Goal: Ask a question

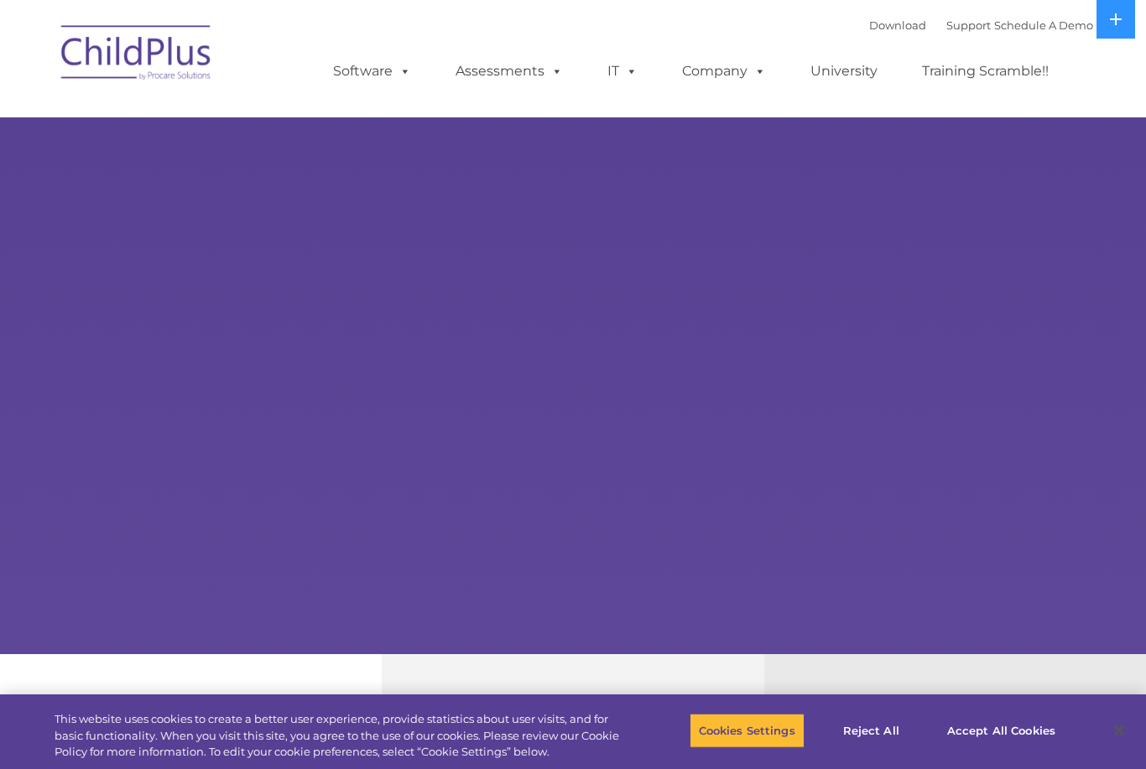
select select "MEDIUM"
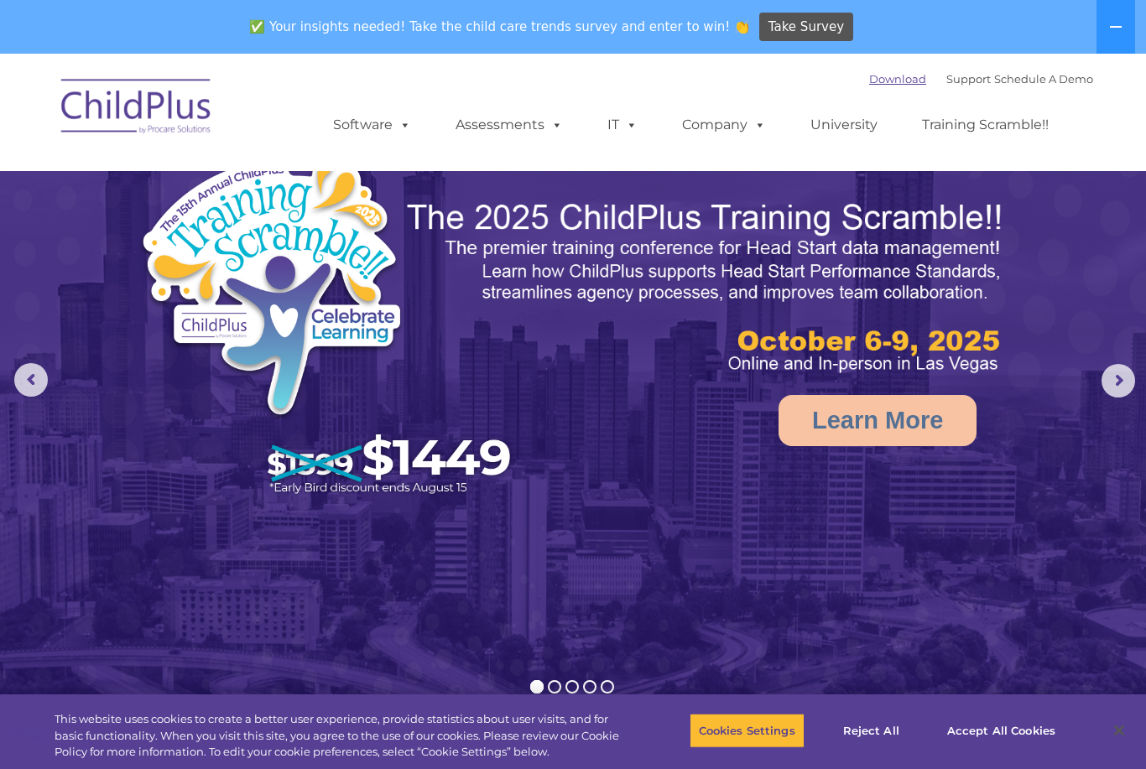
click at [869, 79] on link "Download" at bounding box center [897, 78] width 57 height 13
drag, startPoint x: 866, startPoint y: 79, endPoint x: -1, endPoint y: -1, distance: 870.0
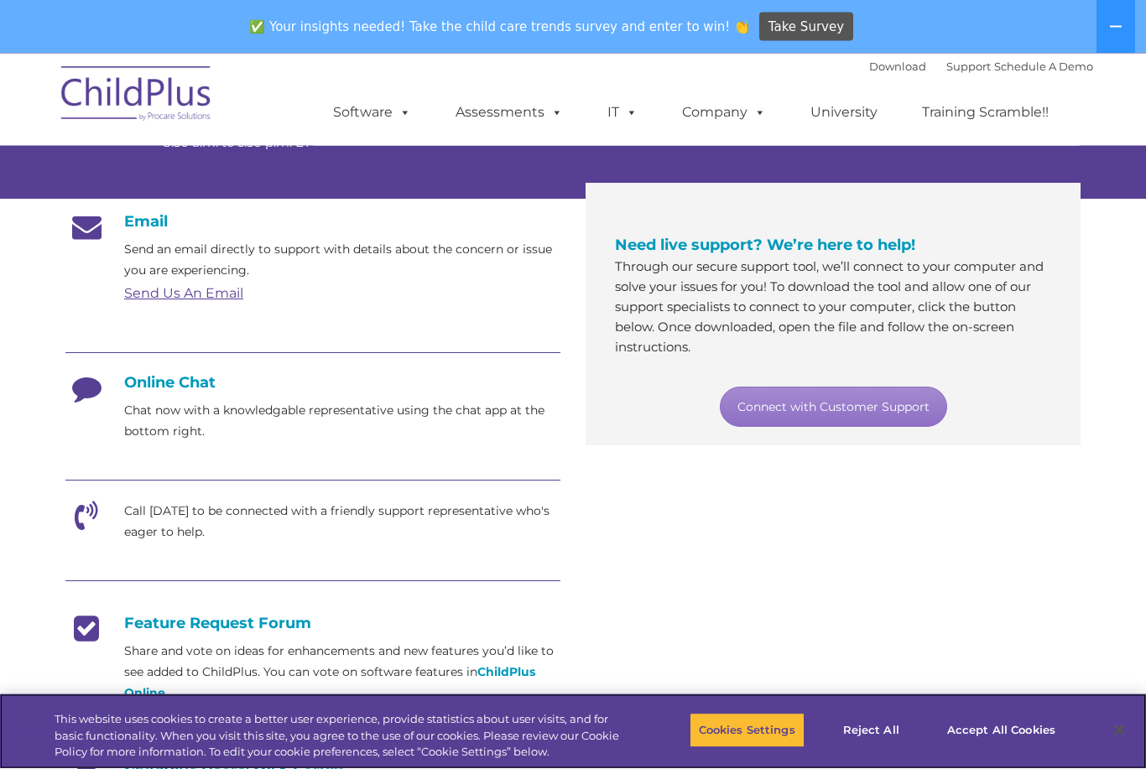
scroll to position [243, 0]
click at [156, 382] on h4 "Online Chat" at bounding box center [312, 382] width 495 height 18
click at [81, 376] on icon at bounding box center [86, 394] width 42 height 42
click at [94, 391] on icon at bounding box center [86, 394] width 42 height 42
click at [835, 403] on link "Connect with Customer Support" at bounding box center [833, 407] width 227 height 40
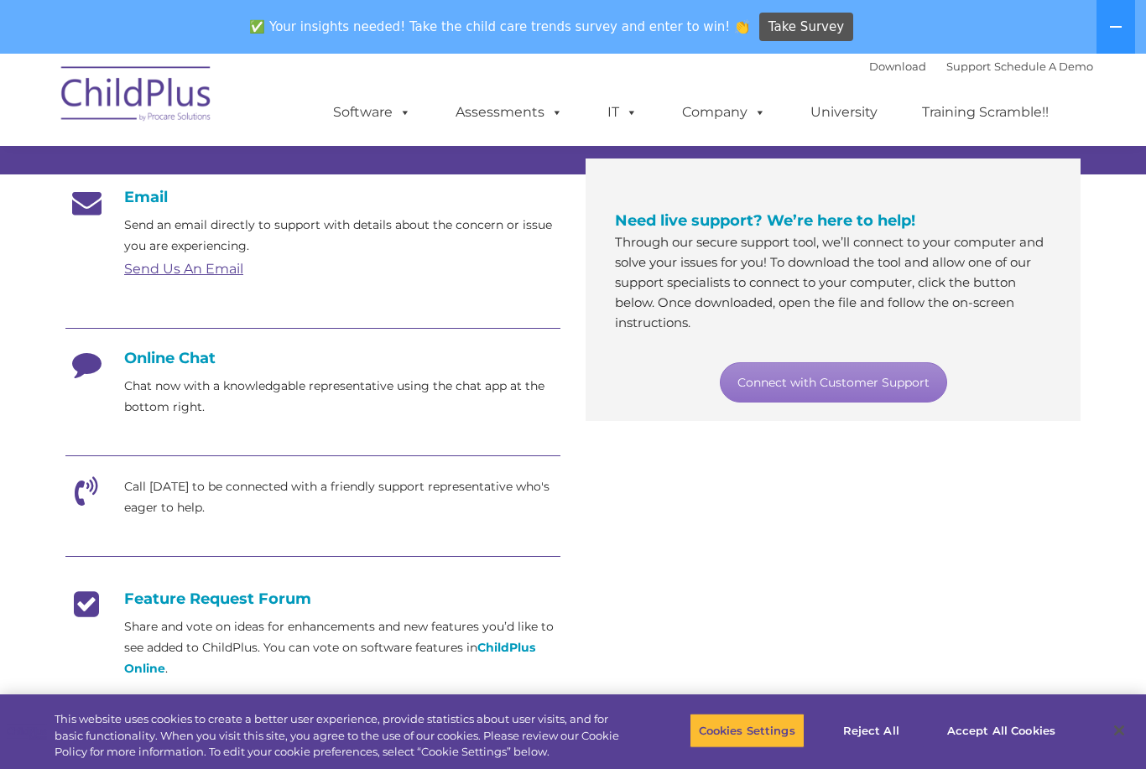
scroll to position [266, 0]
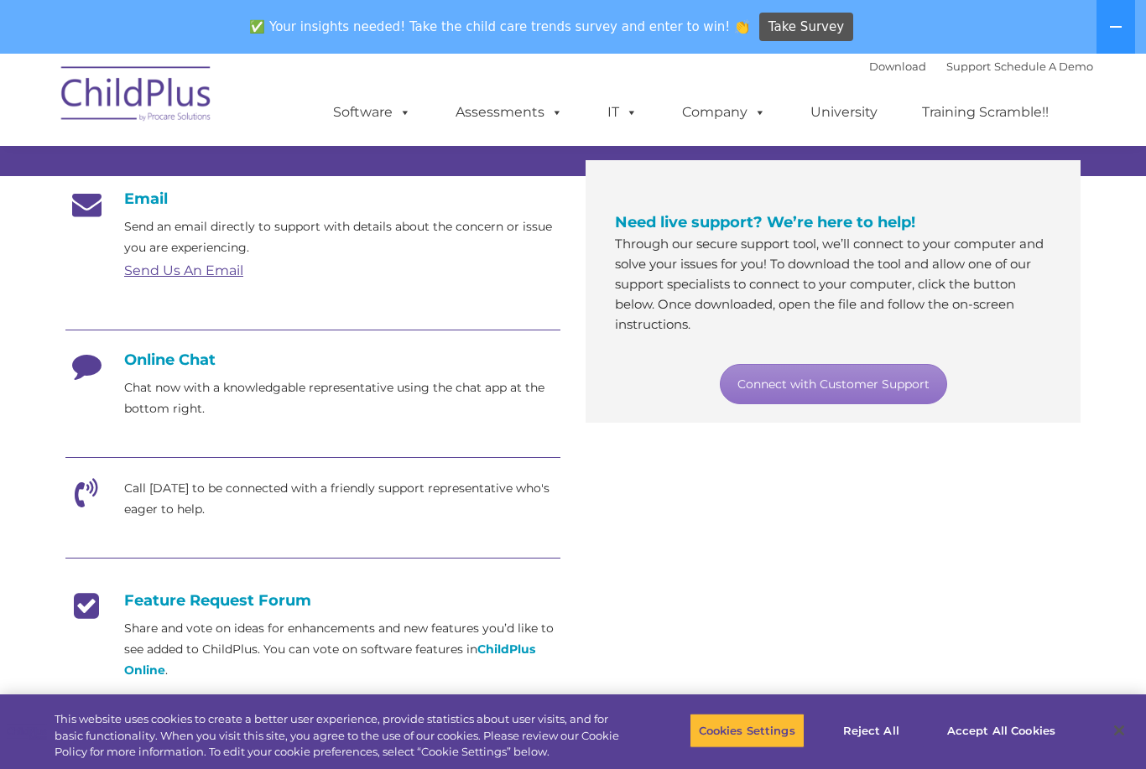
click at [183, 356] on h4 "Online Chat" at bounding box center [312, 360] width 495 height 18
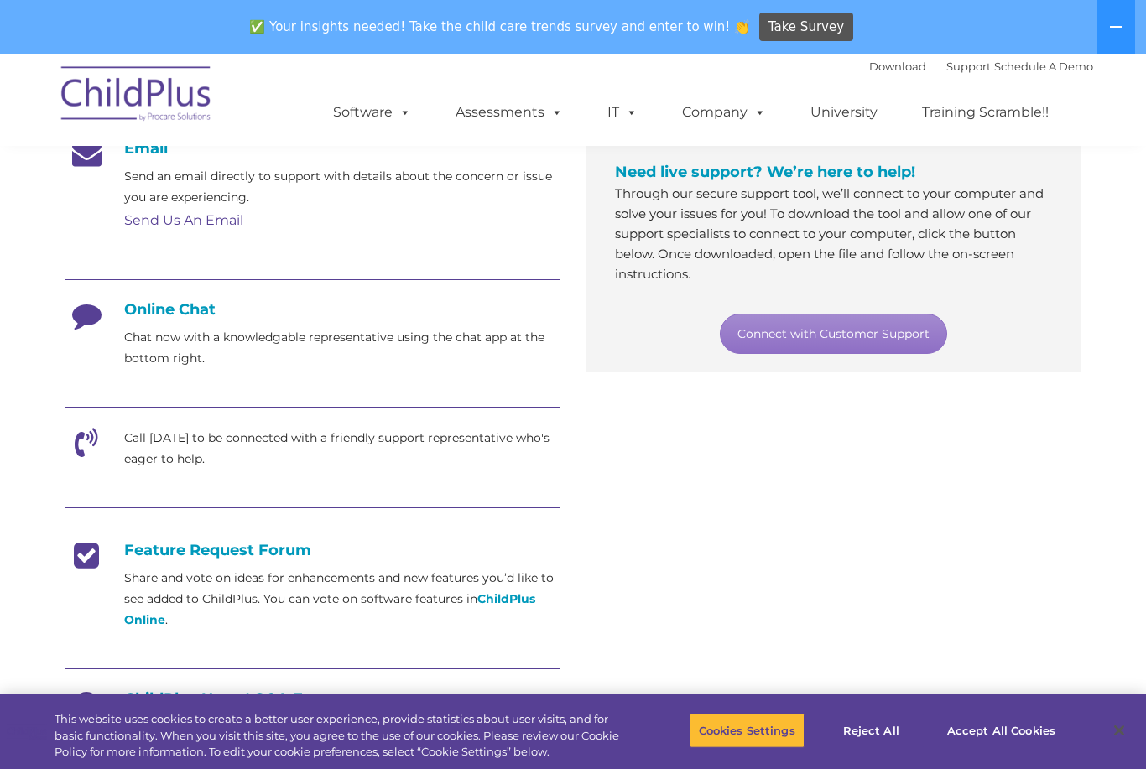
scroll to position [320, 0]
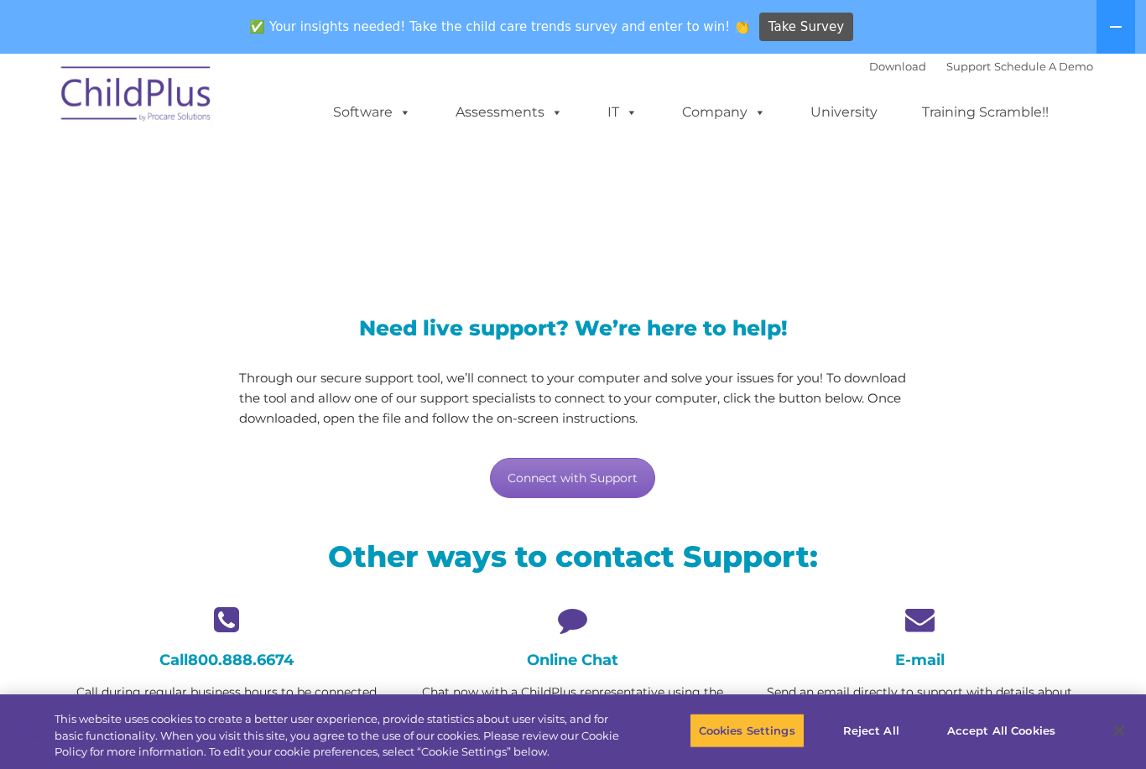
click at [582, 471] on link "Connect with Support" at bounding box center [572, 478] width 165 height 40
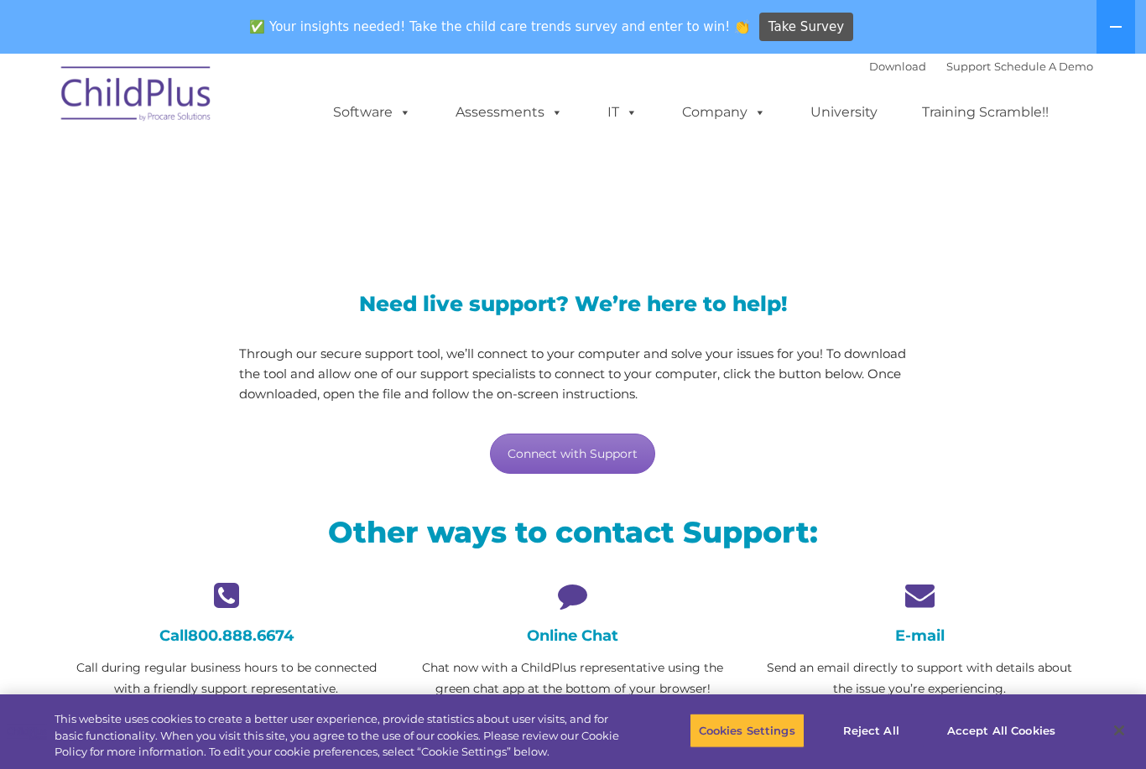
scroll to position [26, 0]
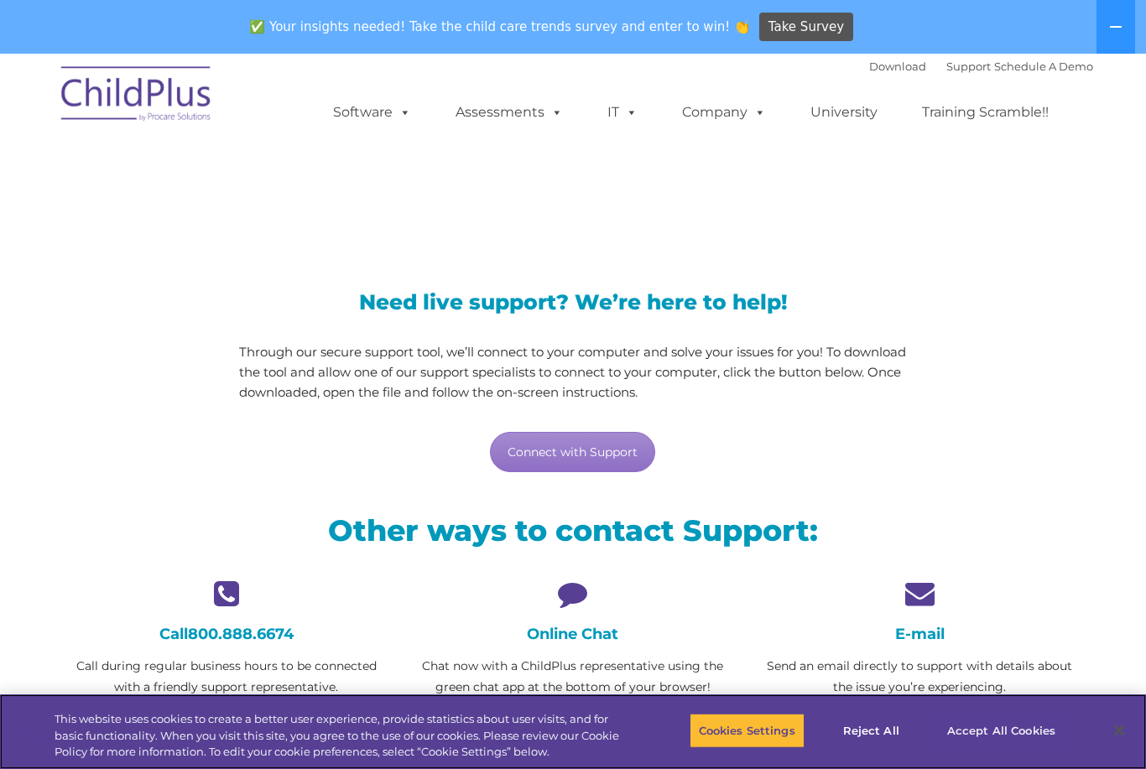
click at [991, 737] on button "Accept All Cookies" at bounding box center [1001, 730] width 127 height 35
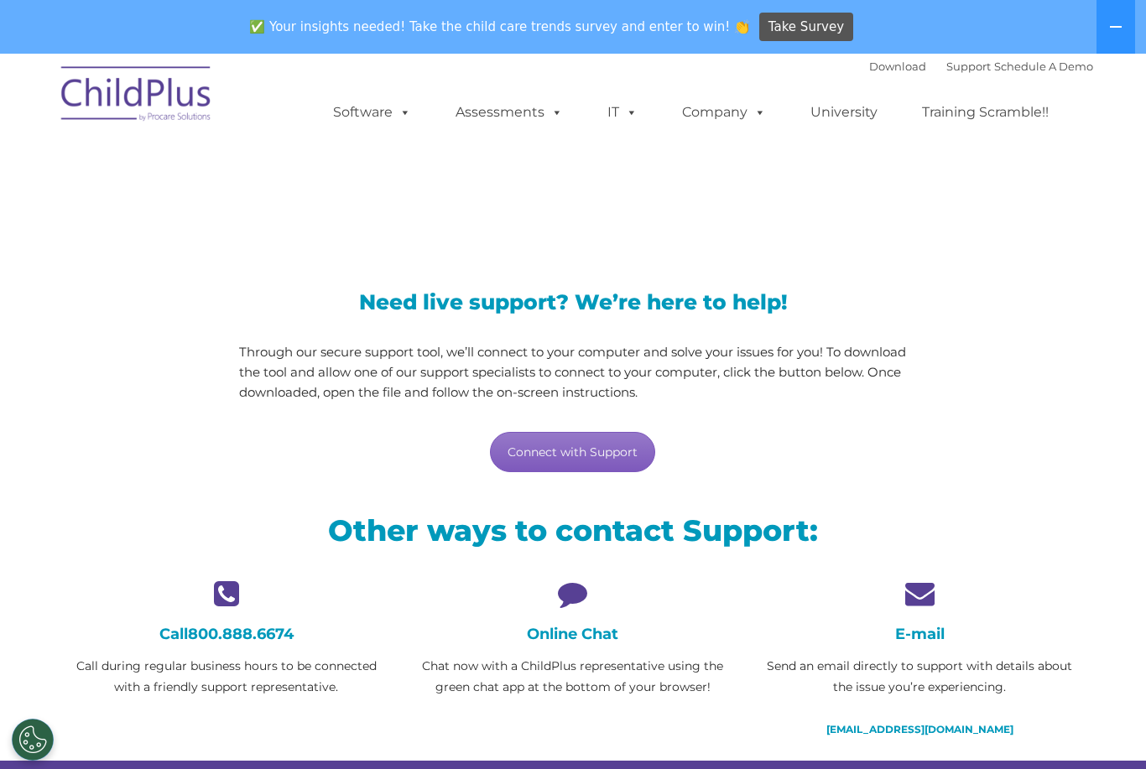
click at [604, 463] on link "Connect with Support" at bounding box center [572, 452] width 165 height 40
click at [594, 628] on h4 "Online Chat" at bounding box center [572, 634] width 321 height 18
click at [561, 649] on div "Online Chat Chat now with a ChildPlus representative using the green chat app a…" at bounding box center [572, 638] width 321 height 119
click at [564, 635] on h4 "Online Chat" at bounding box center [572, 634] width 321 height 18
click at [262, 632] on link "800.888.6674" at bounding box center [241, 634] width 106 height 18
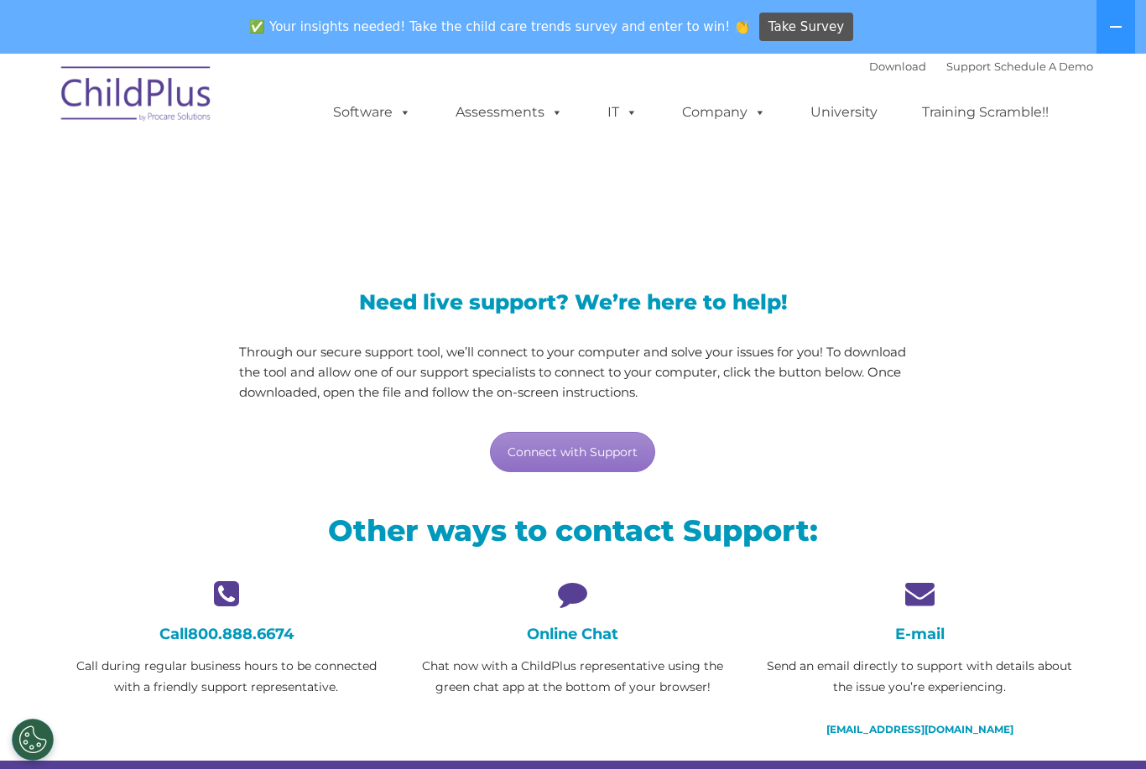
click at [562, 632] on h4 "Online Chat" at bounding box center [572, 634] width 321 height 18
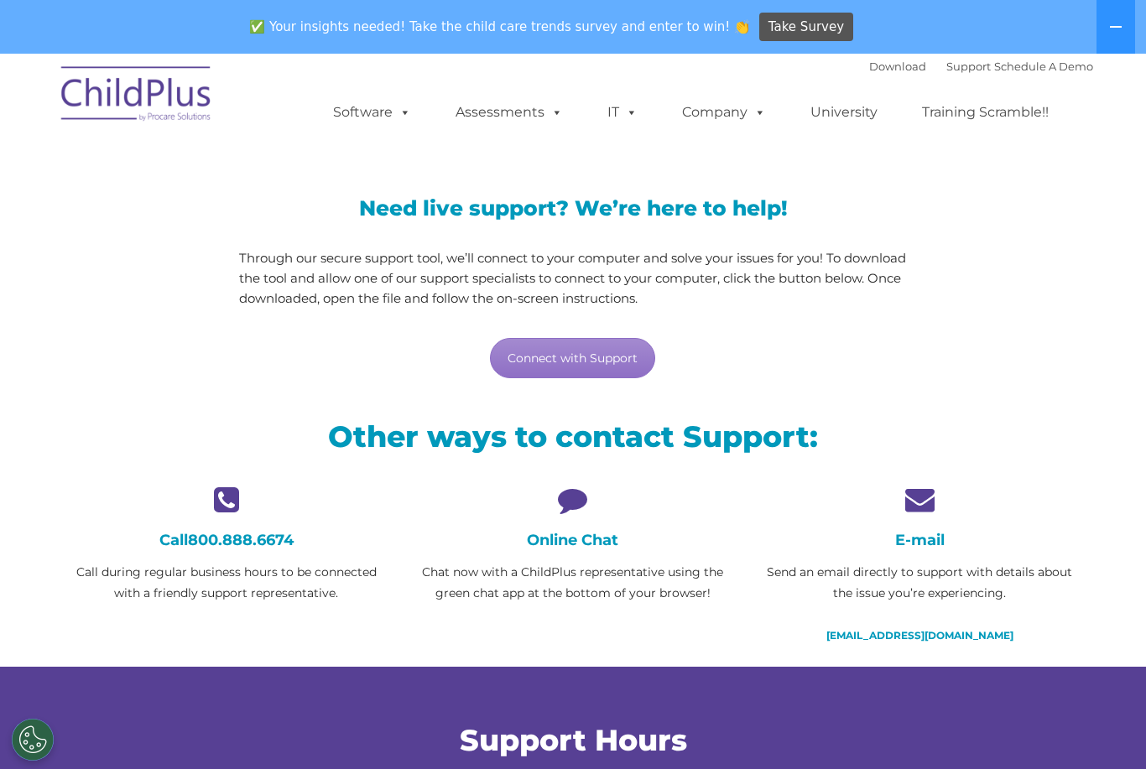
scroll to position [169, 0]
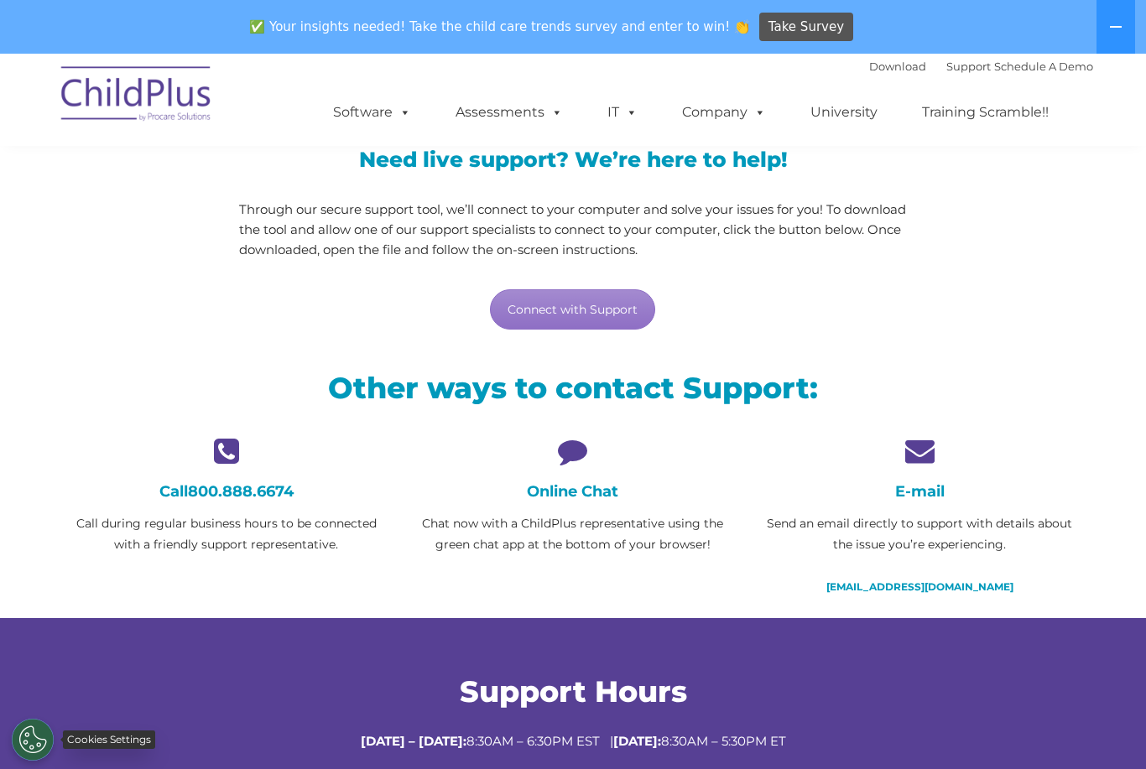
click at [26, 761] on button "Cookies Settings" at bounding box center [33, 740] width 42 height 42
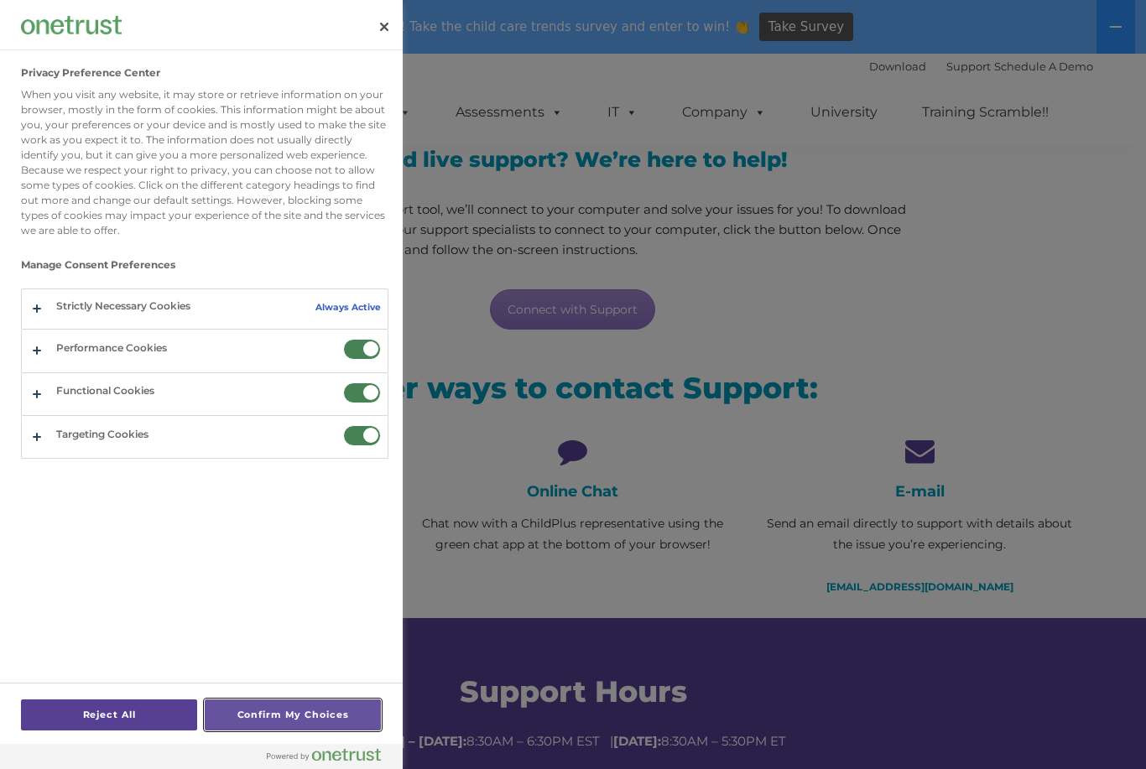
click at [290, 731] on button "Confirm My Choices" at bounding box center [293, 714] width 176 height 31
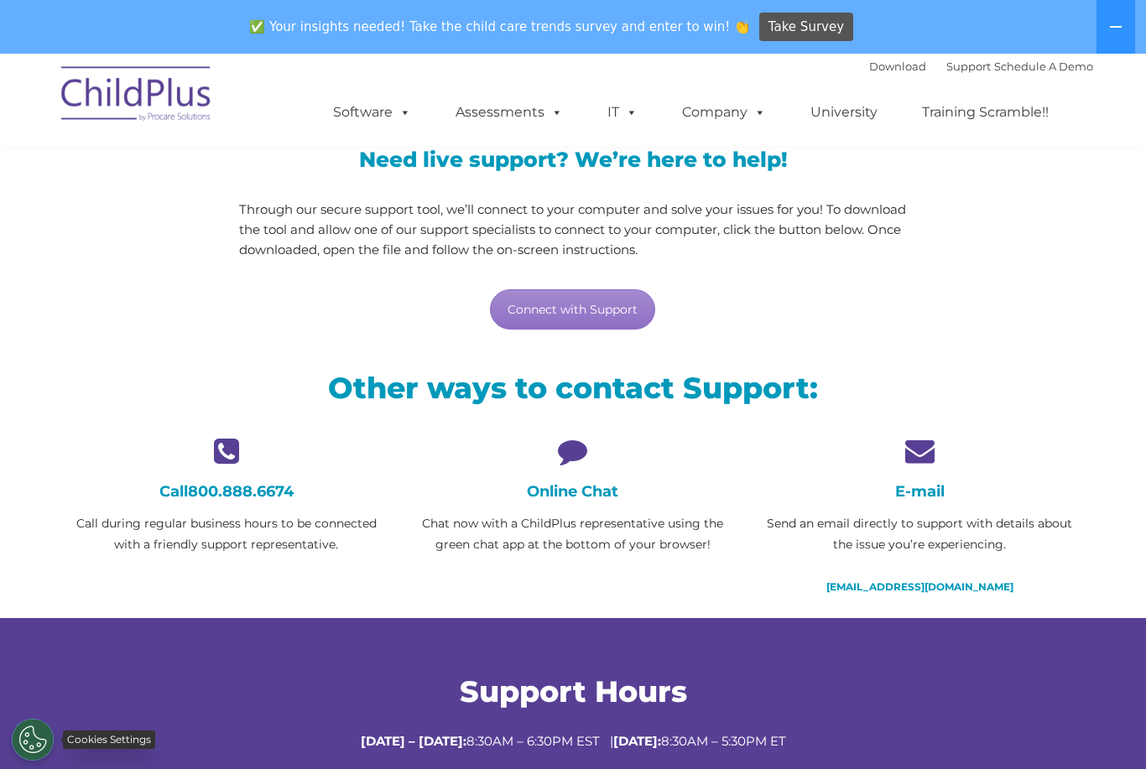
click at [15, 761] on button "Cookies Settings" at bounding box center [33, 740] width 42 height 42
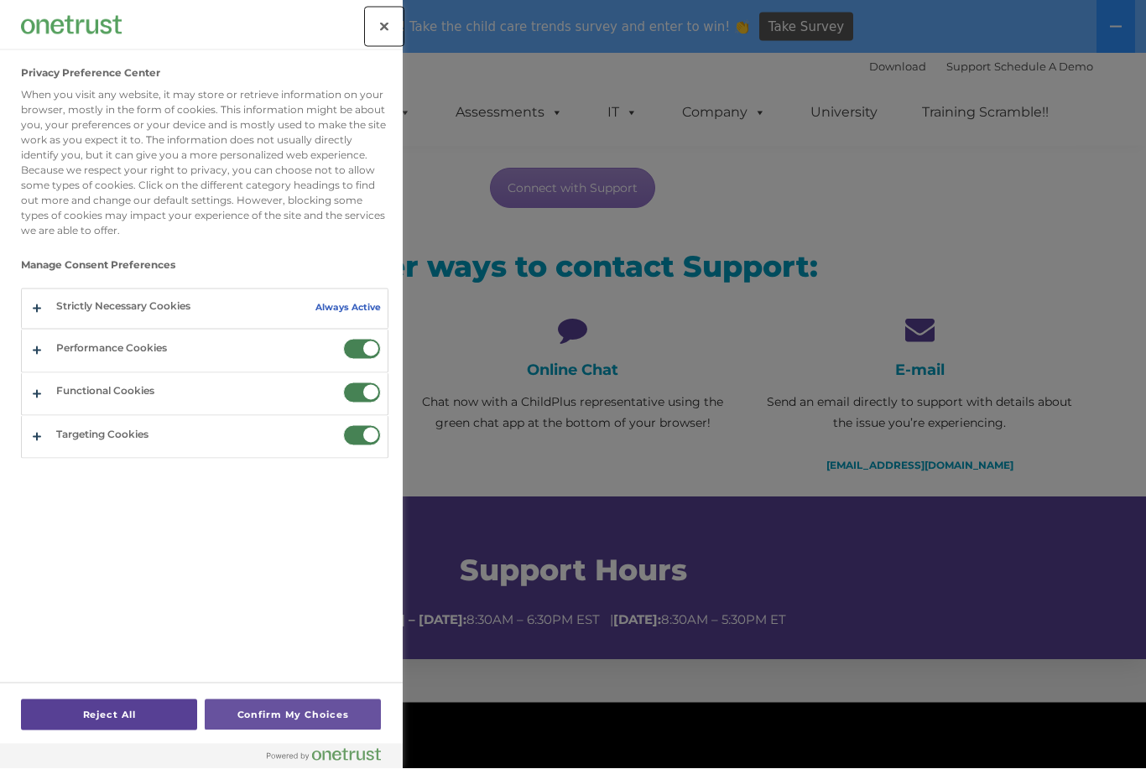
scroll to position [290, 0]
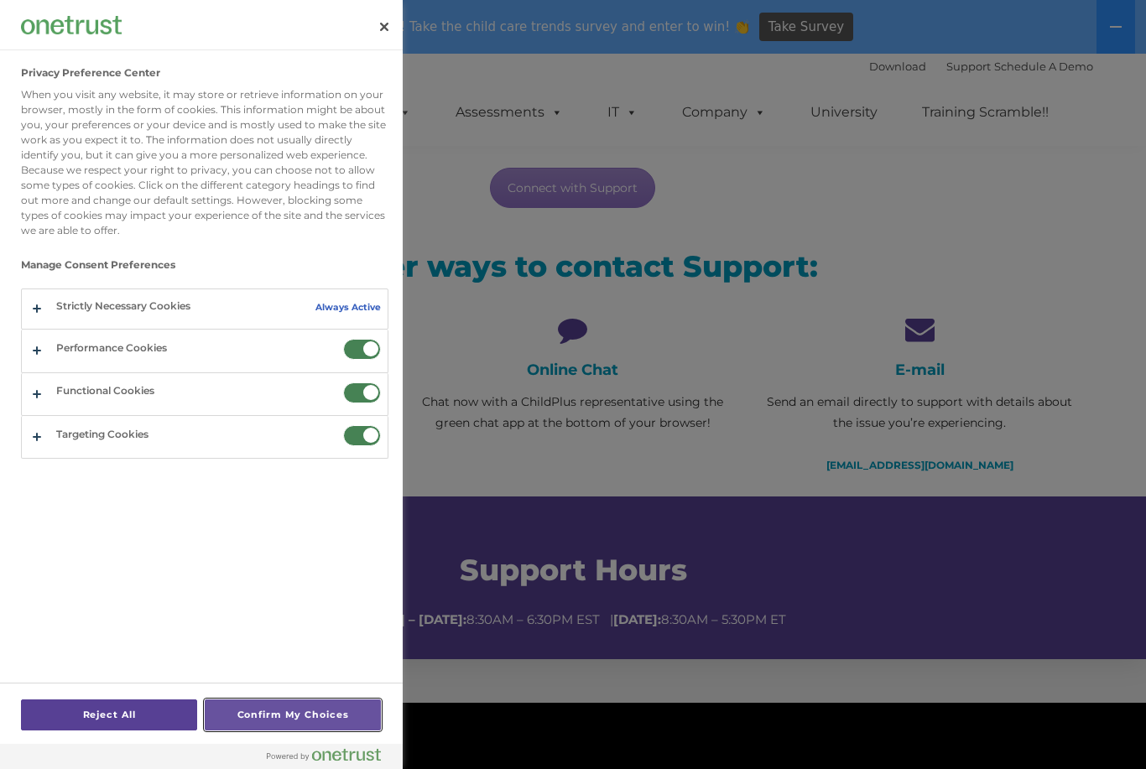
click at [267, 731] on button "Confirm My Choices" at bounding box center [293, 714] width 176 height 31
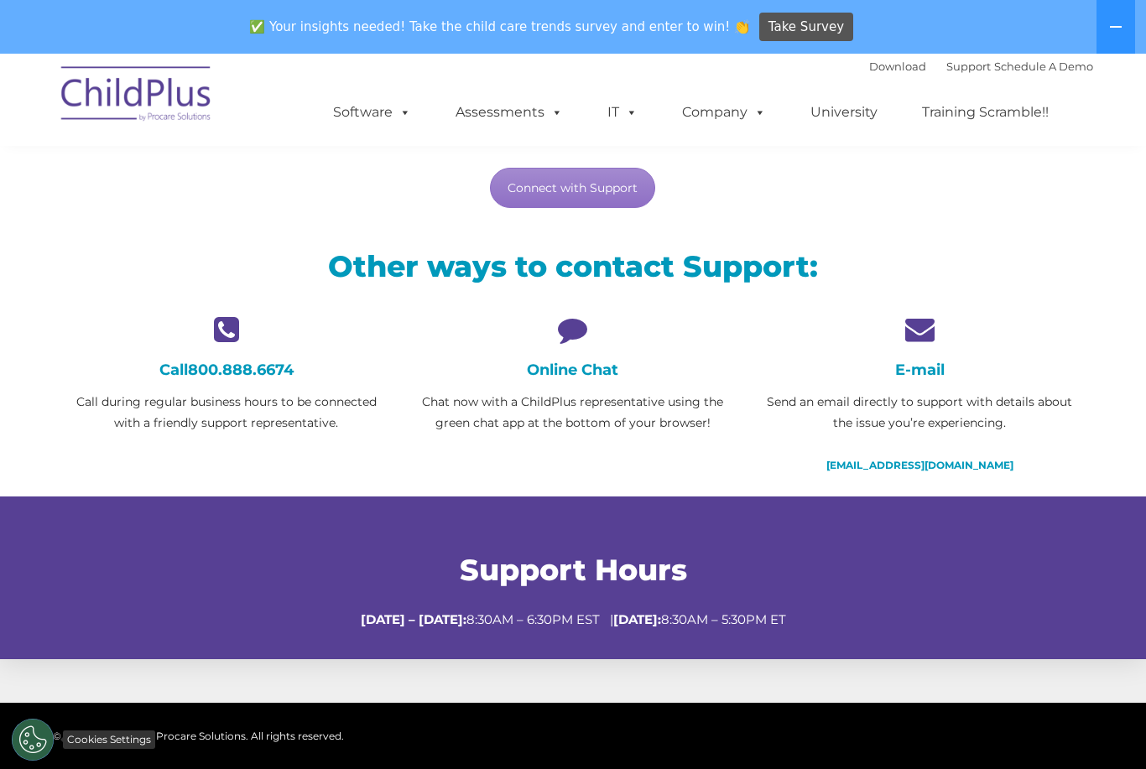
click at [46, 761] on button "Cookies Settings" at bounding box center [33, 740] width 42 height 42
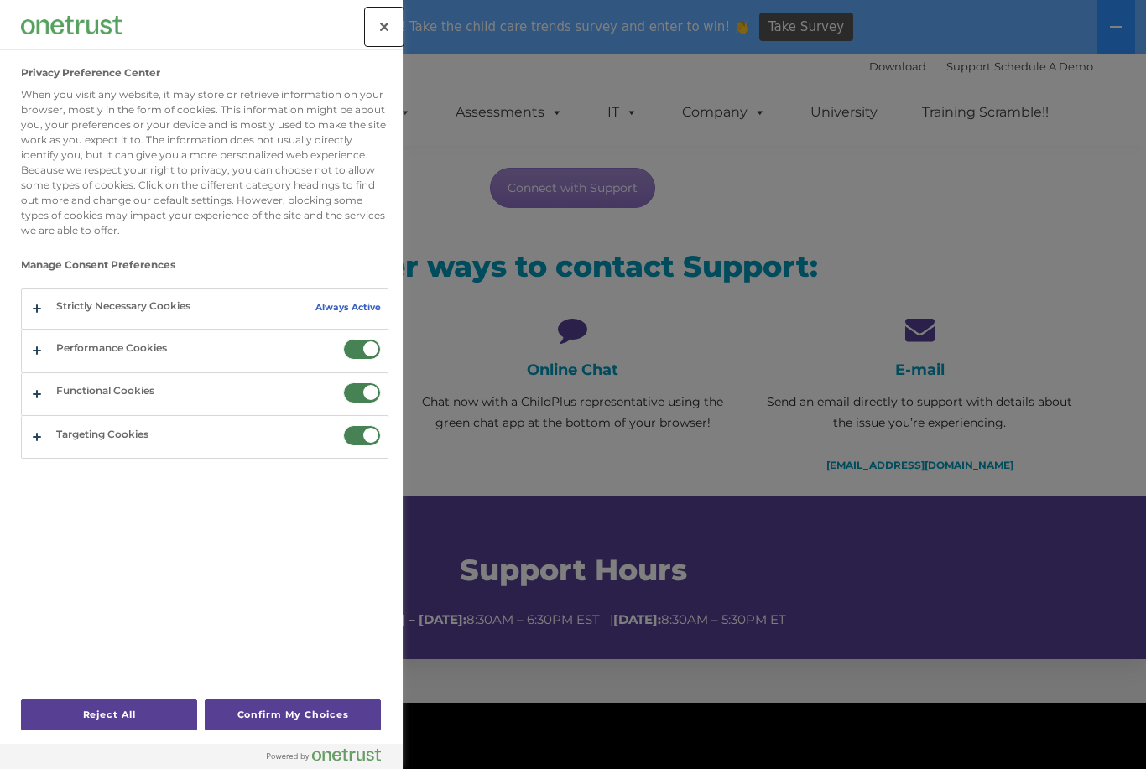
click at [385, 44] on button "Close" at bounding box center [384, 26] width 37 height 37
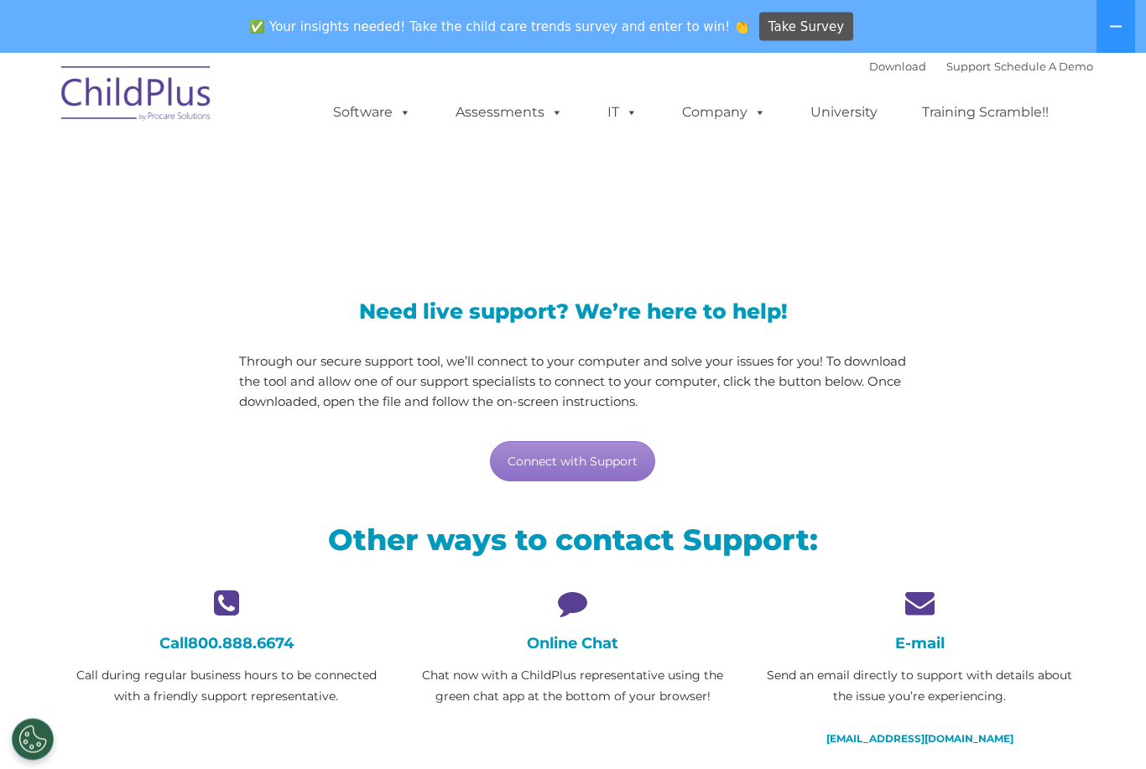
scroll to position [18, 0]
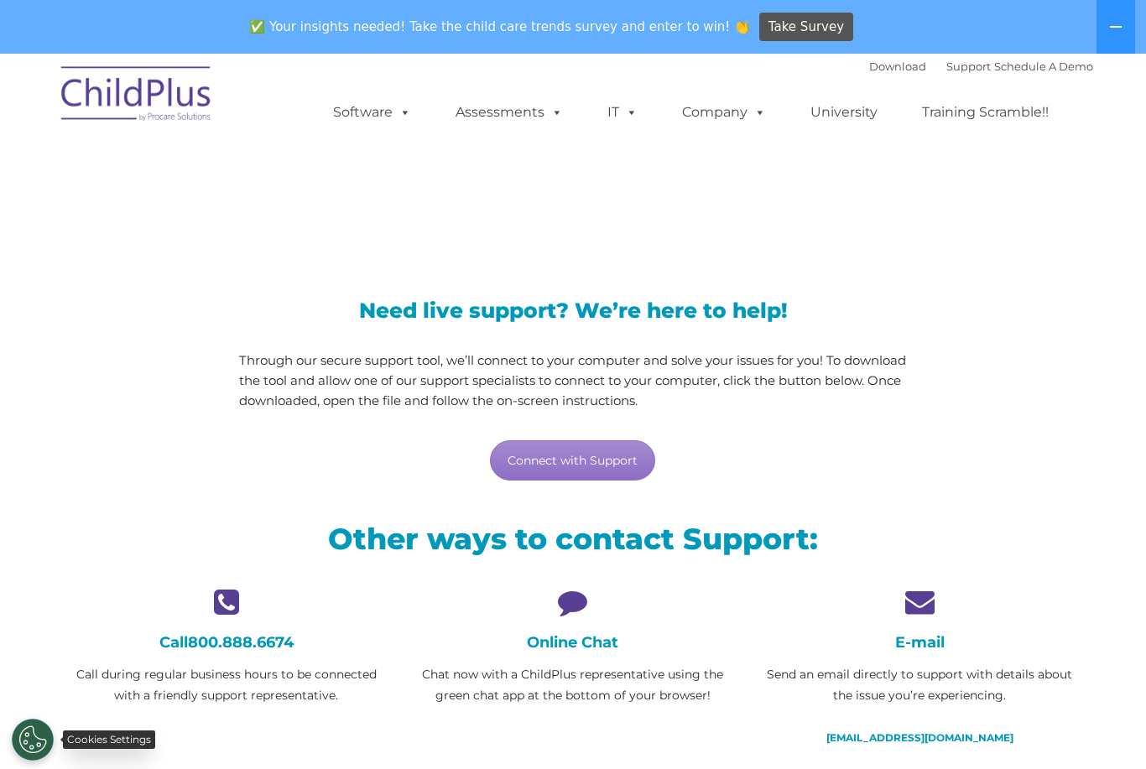
click at [44, 761] on button "Cookies Settings" at bounding box center [33, 740] width 42 height 42
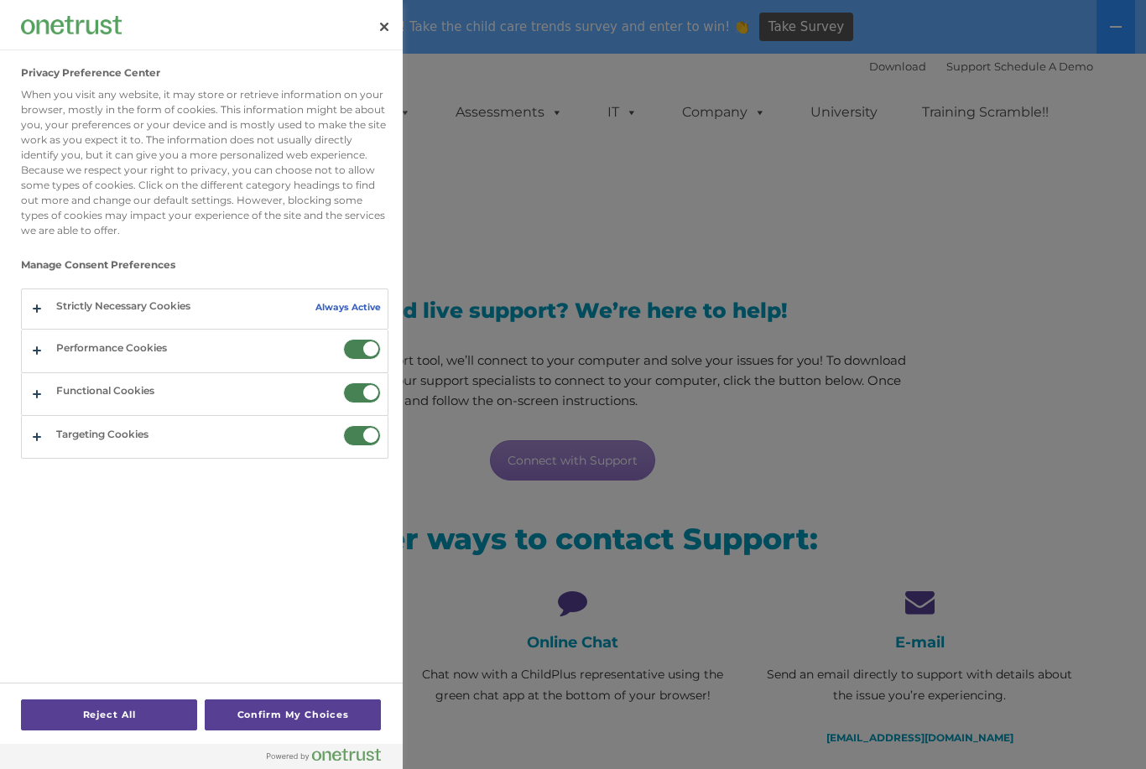
click at [56, 425] on button "Privacy Preference Center" at bounding box center [205, 437] width 366 height 42
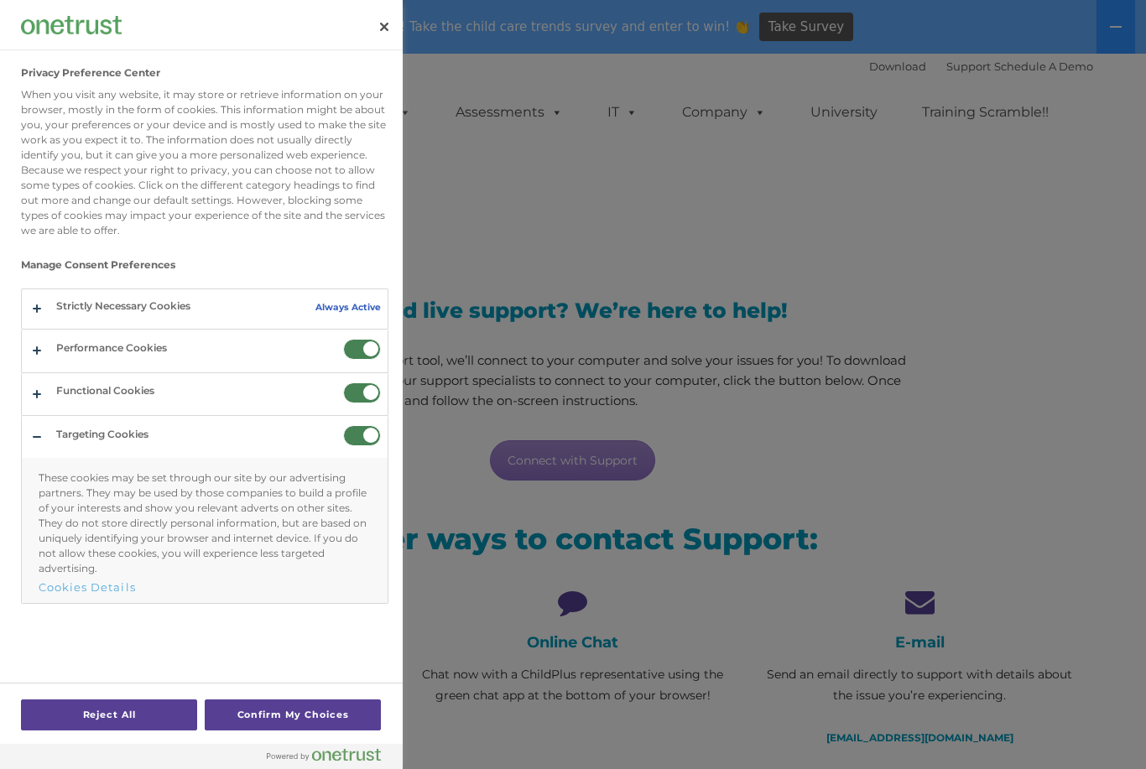
click at [44, 382] on button "Privacy Preference Center" at bounding box center [205, 394] width 366 height 42
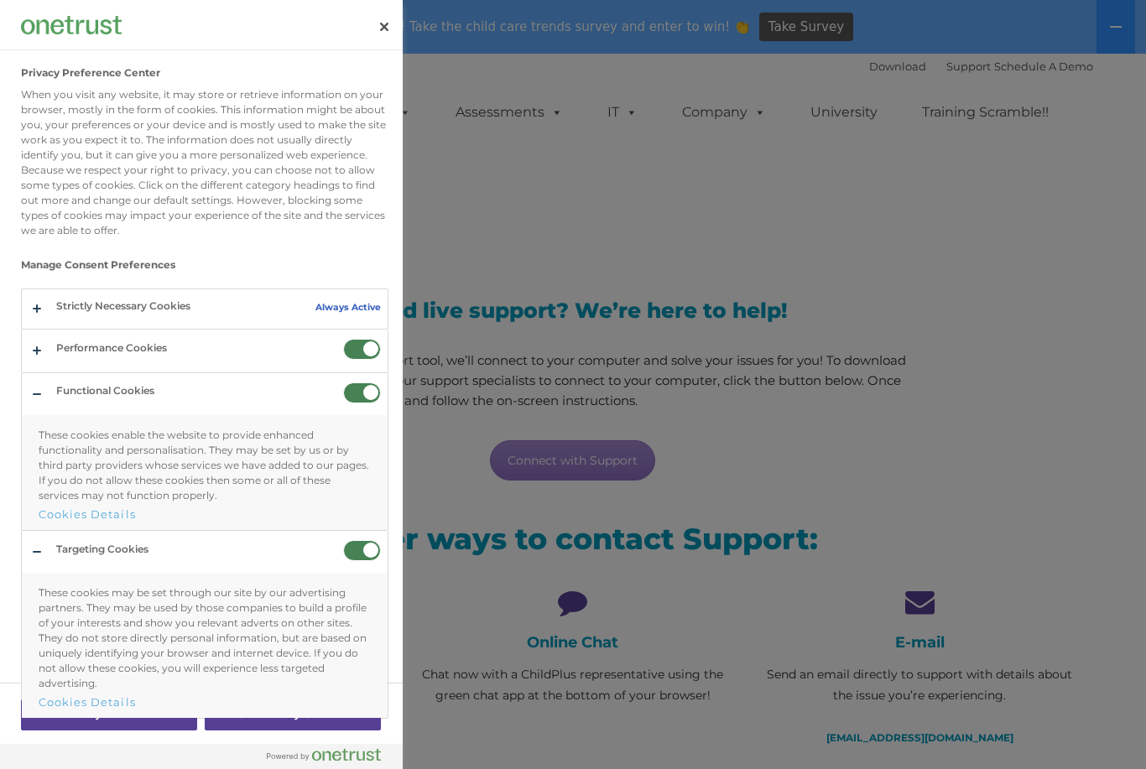
click at [51, 361] on button "Privacy Preference Center" at bounding box center [205, 351] width 366 height 42
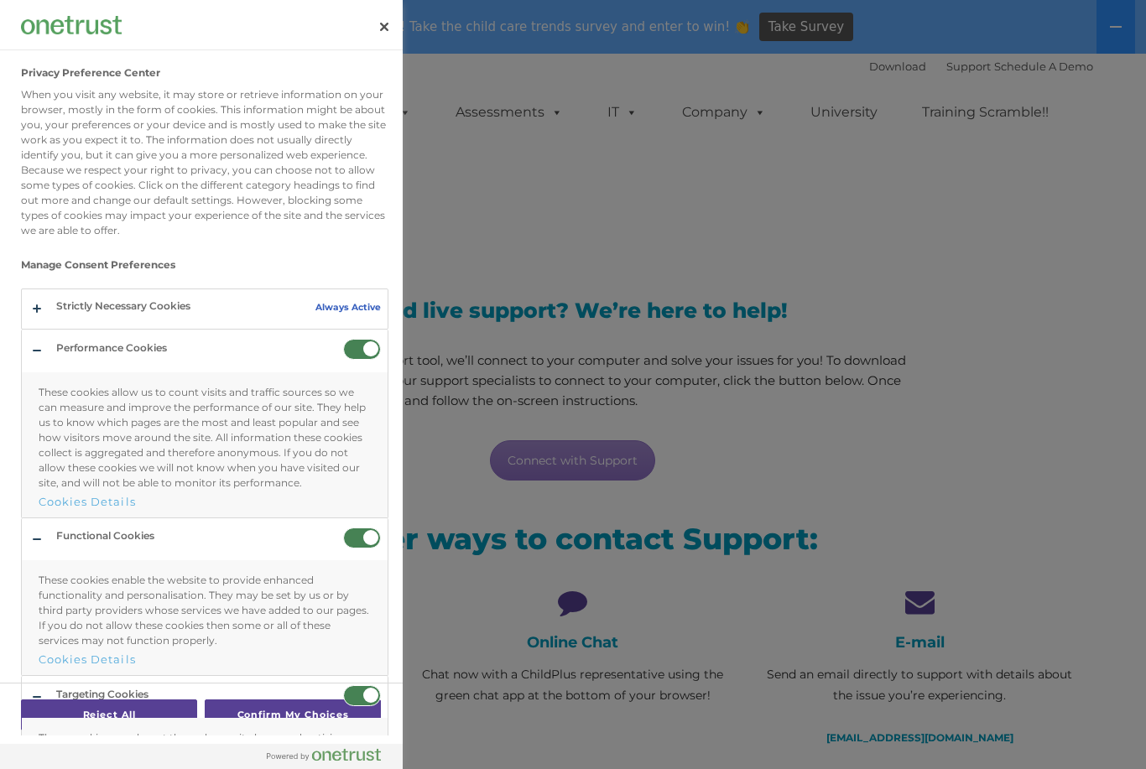
click at [48, 333] on button "Privacy Preference Center" at bounding box center [205, 423] width 366 height 187
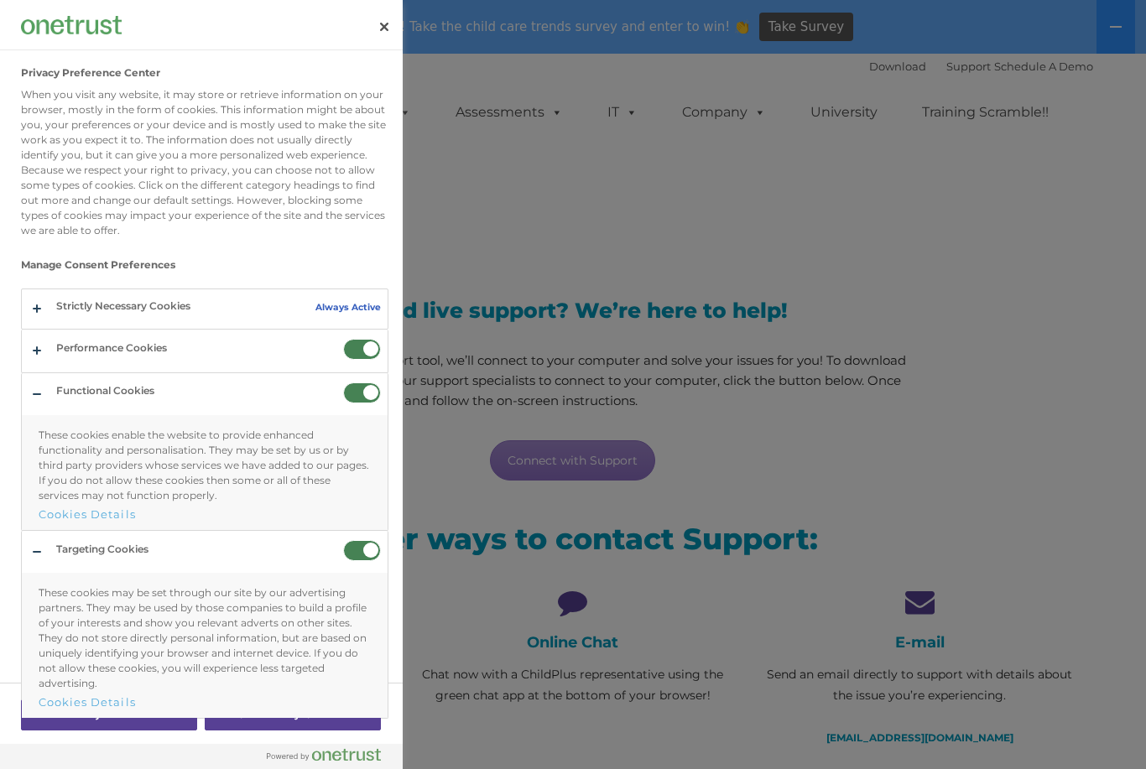
click at [277, 298] on button "Privacy Preference Center" at bounding box center [205, 308] width 366 height 39
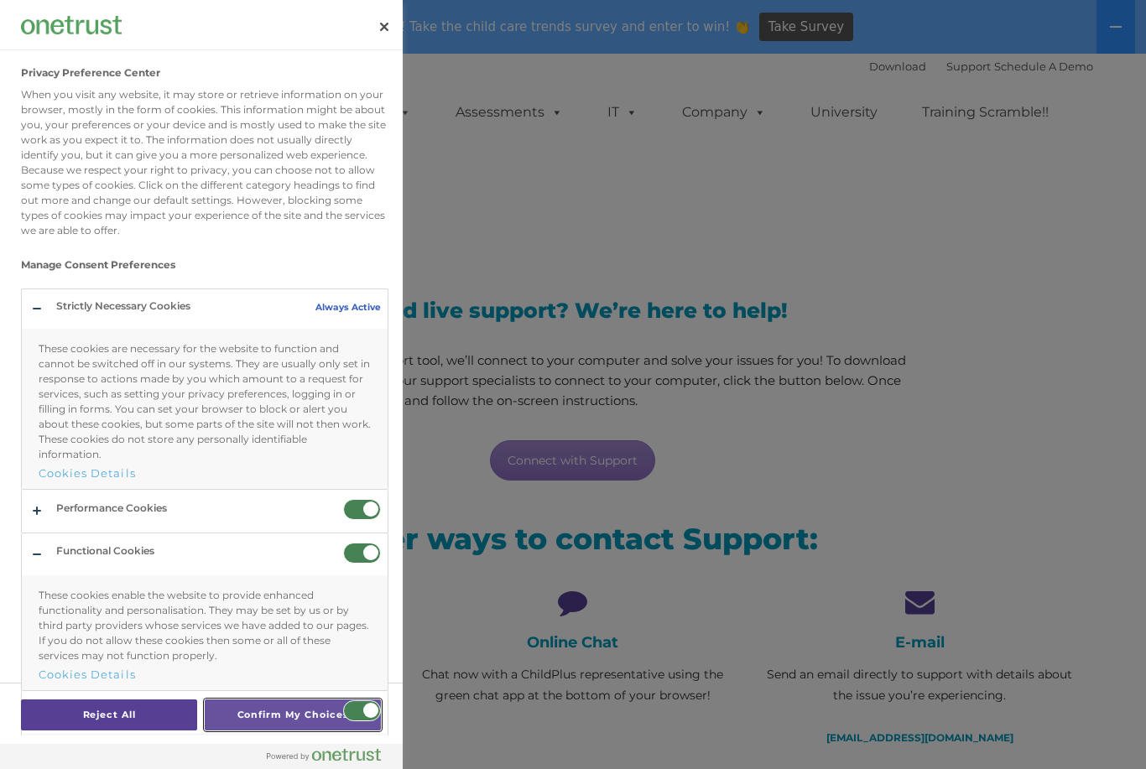
click at [256, 731] on button "Confirm My Choices" at bounding box center [293, 714] width 176 height 31
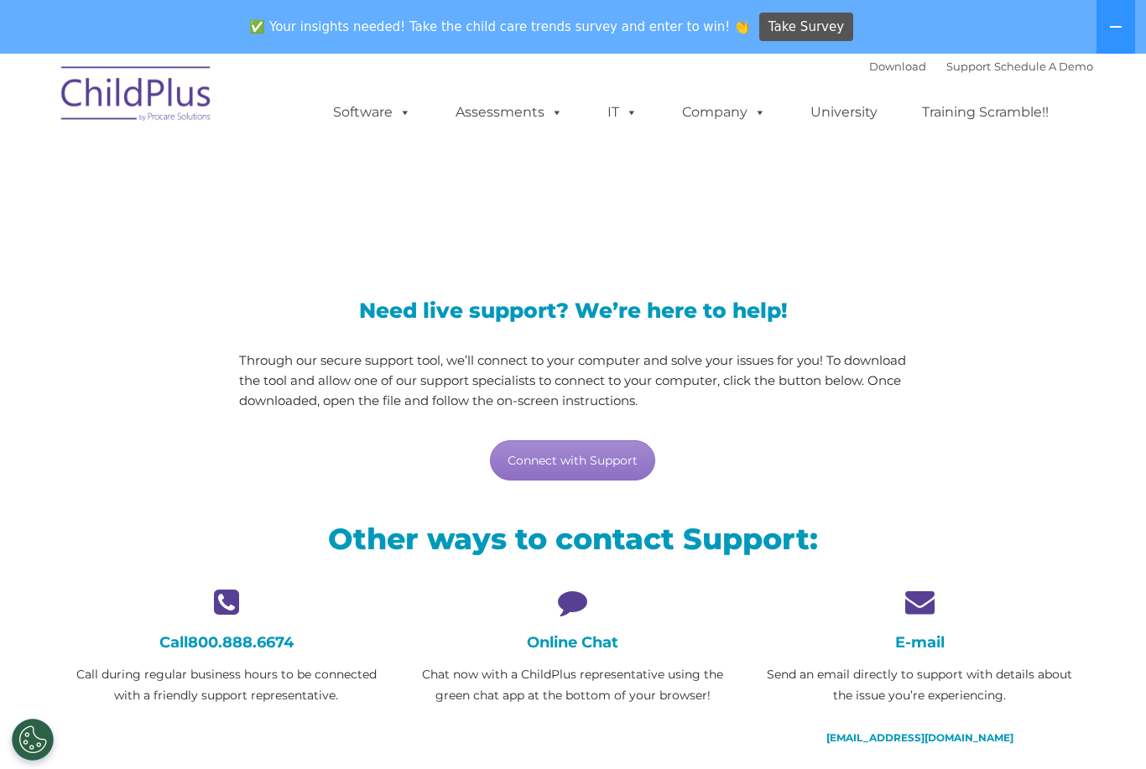
scroll to position [0, 0]
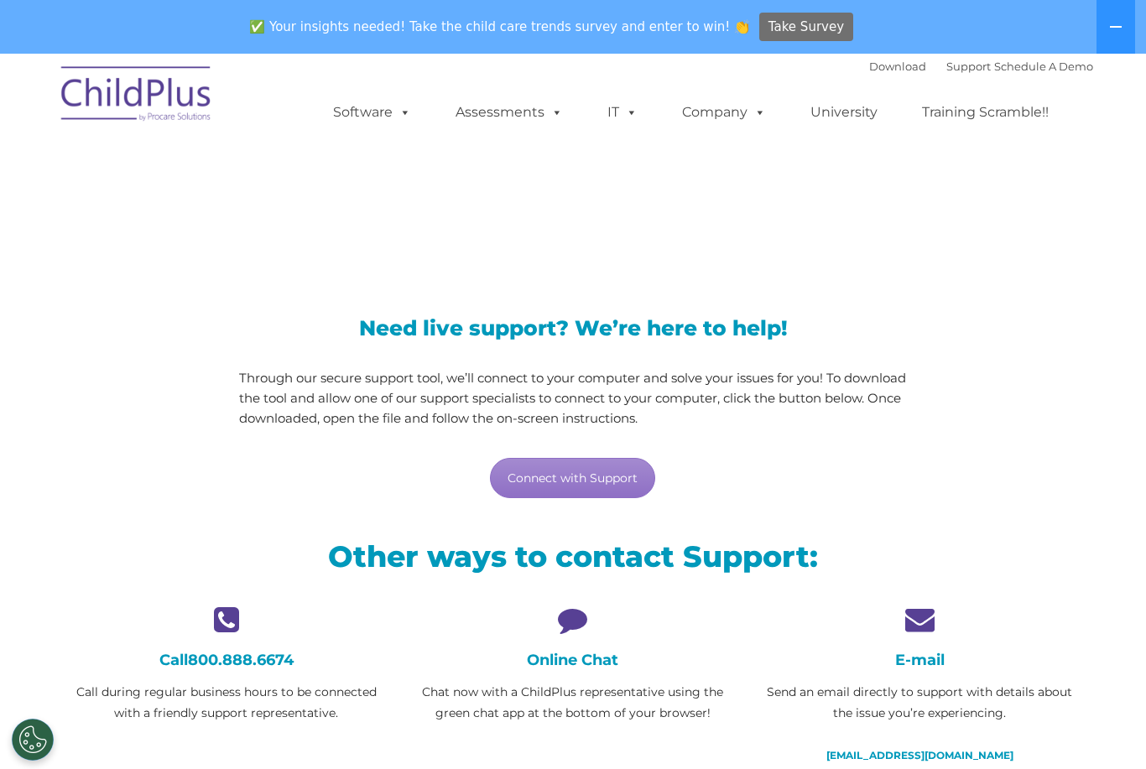
click at [791, 23] on span "Take Survey" at bounding box center [805, 27] width 75 height 29
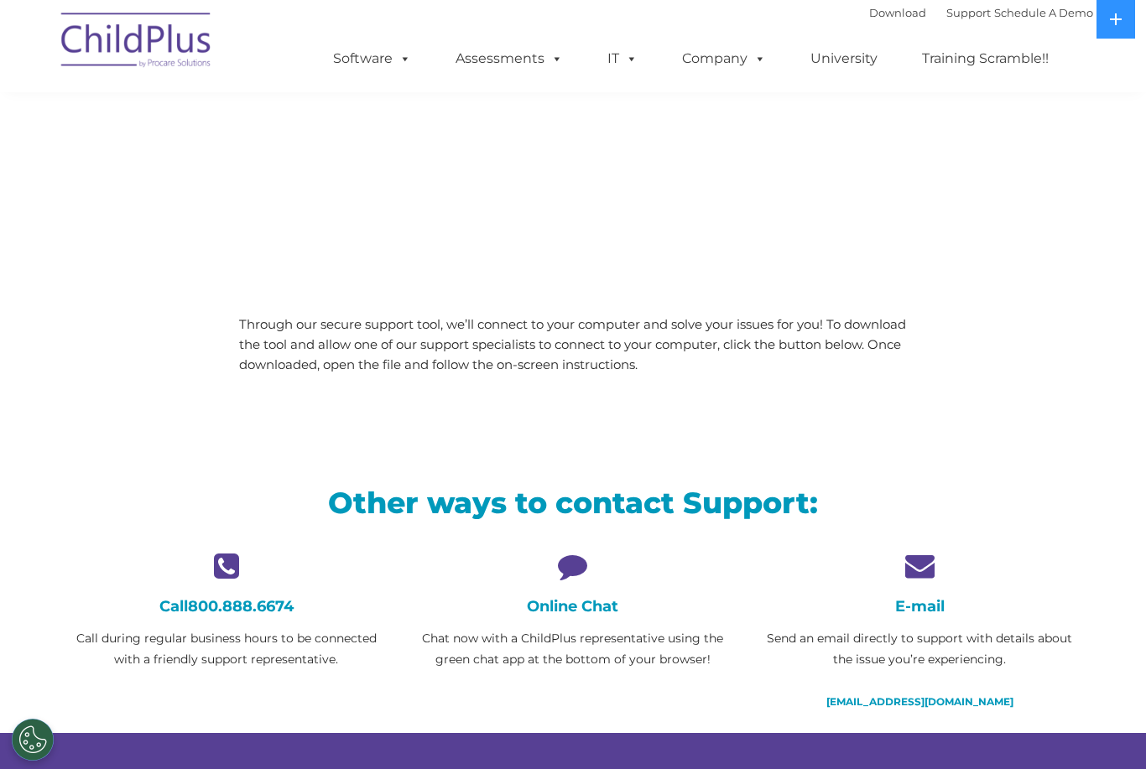
scroll to position [116, 0]
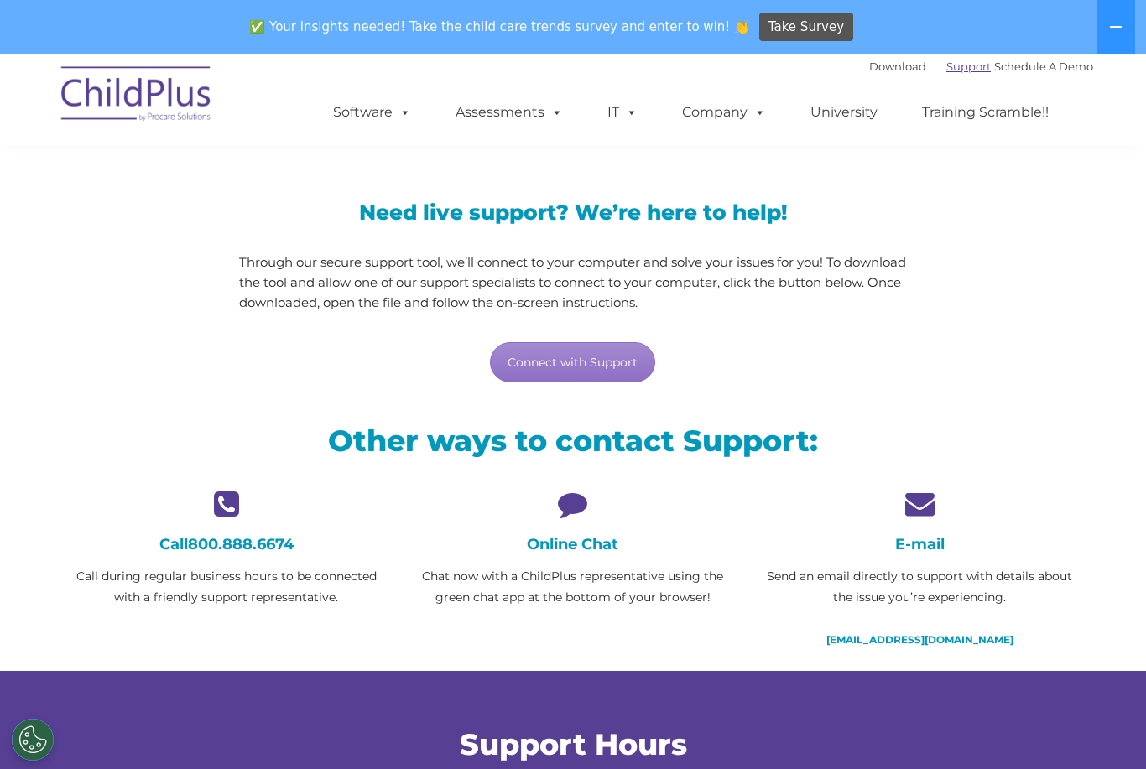
click at [955, 67] on link "Support" at bounding box center [968, 66] width 44 height 13
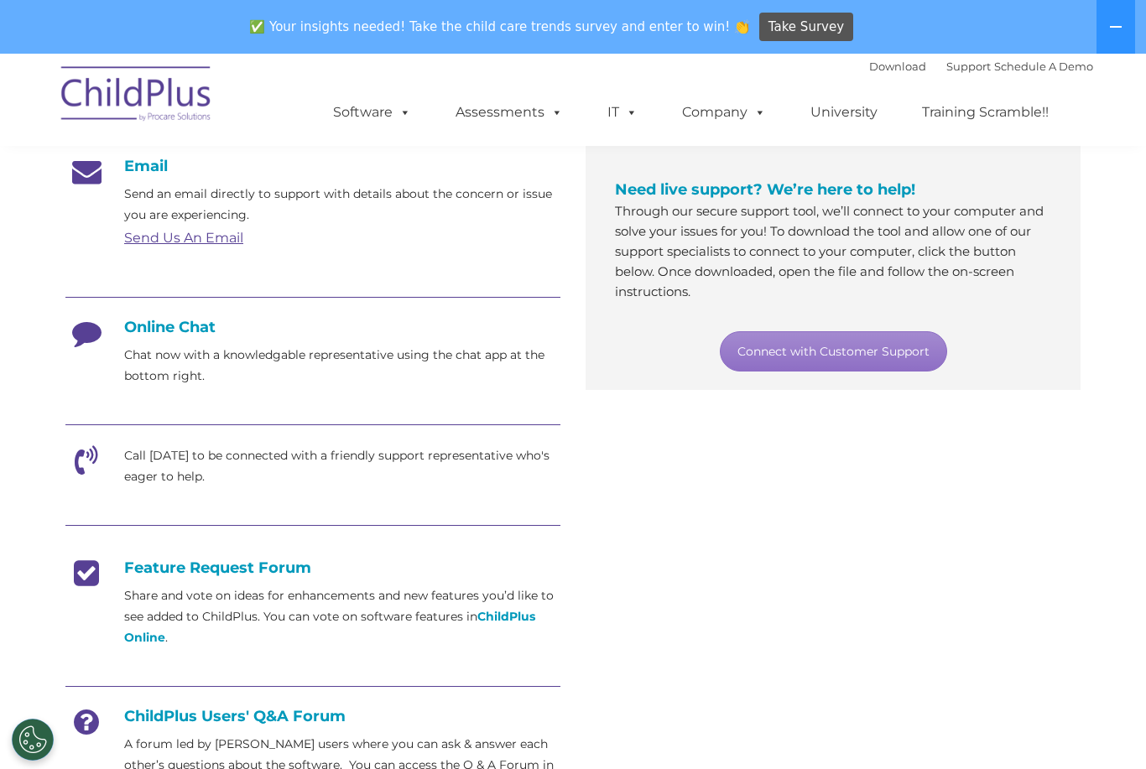
scroll to position [296, 0]
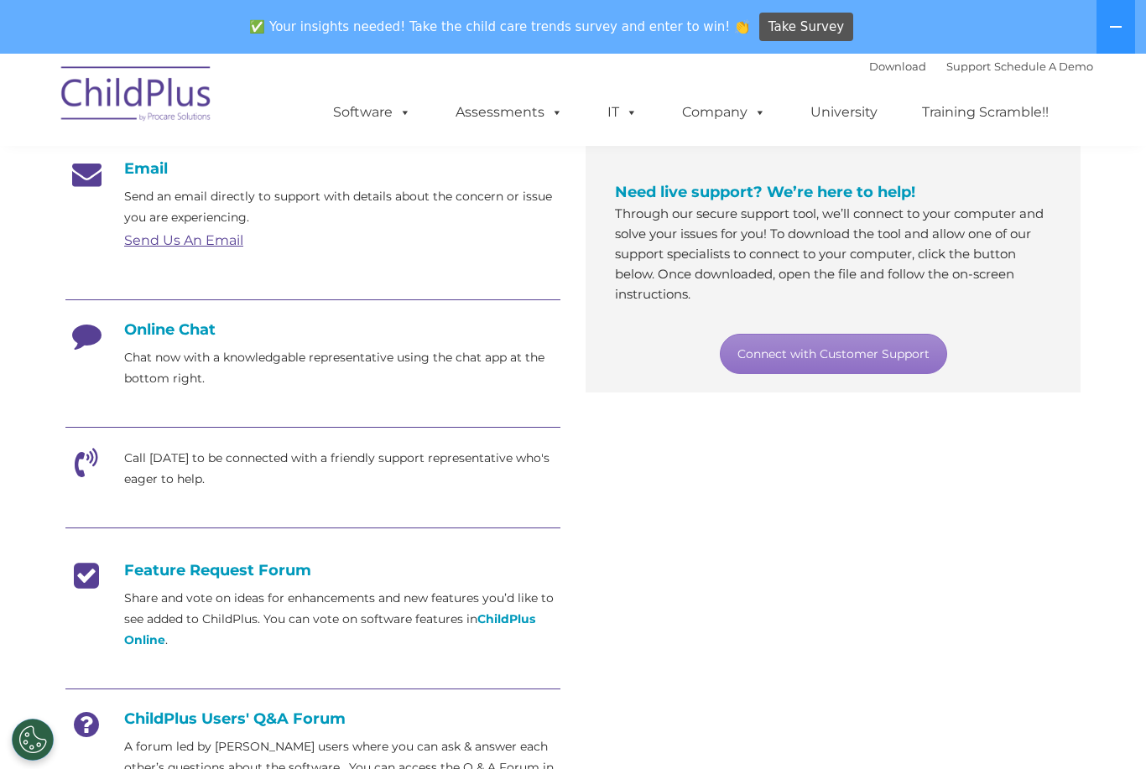
click at [95, 331] on icon at bounding box center [86, 341] width 42 height 42
click at [35, 749] on button "Cookies Settings" at bounding box center [33, 740] width 42 height 42
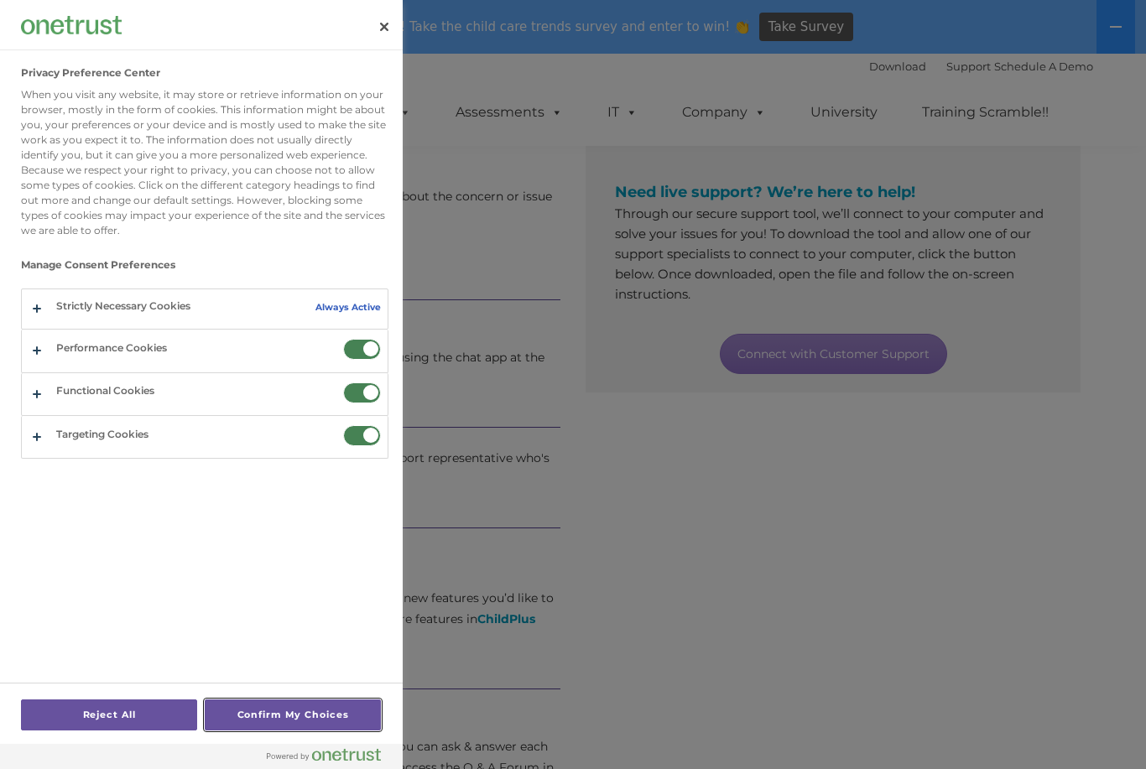
click at [281, 719] on button "Confirm My Choices" at bounding box center [293, 714] width 176 height 31
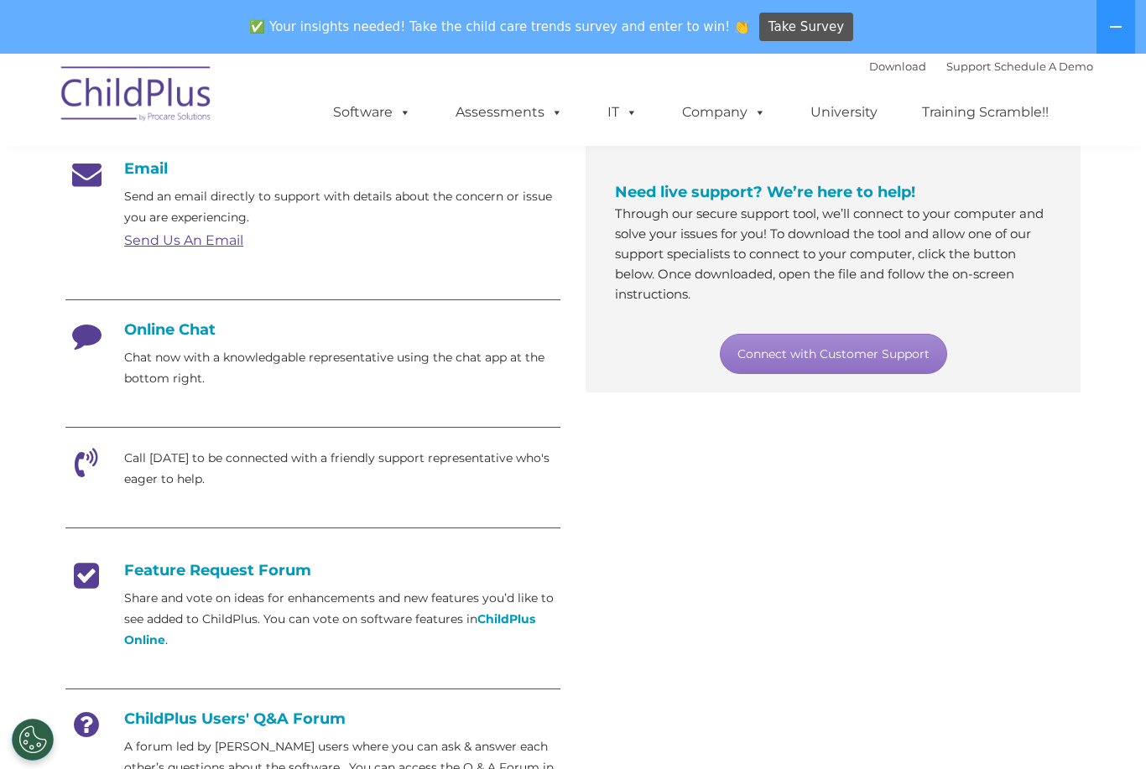
click at [63, 739] on div "Email Send an email directly to support with details about the concern or issue…" at bounding box center [313, 489] width 520 height 661
click at [70, 723] on icon at bounding box center [86, 731] width 42 height 42
click at [39, 719] on button "Cookies Settings" at bounding box center [33, 740] width 42 height 42
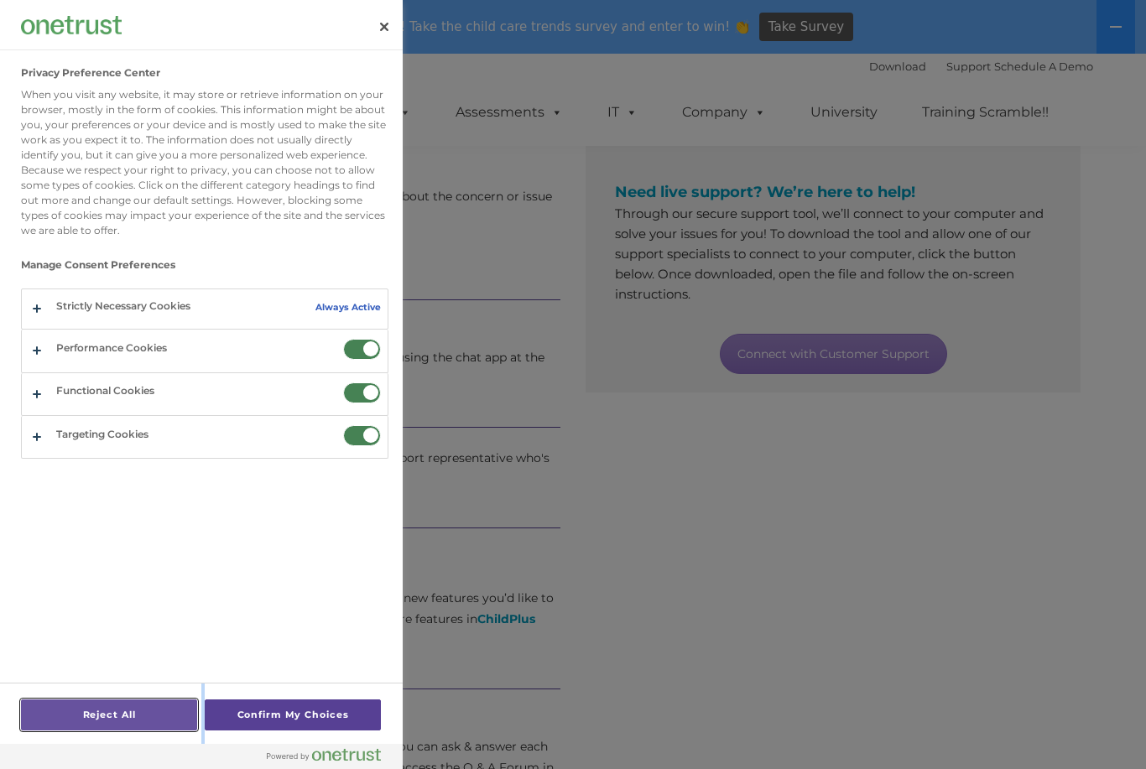
click at [86, 730] on button "Reject All" at bounding box center [109, 714] width 176 height 31
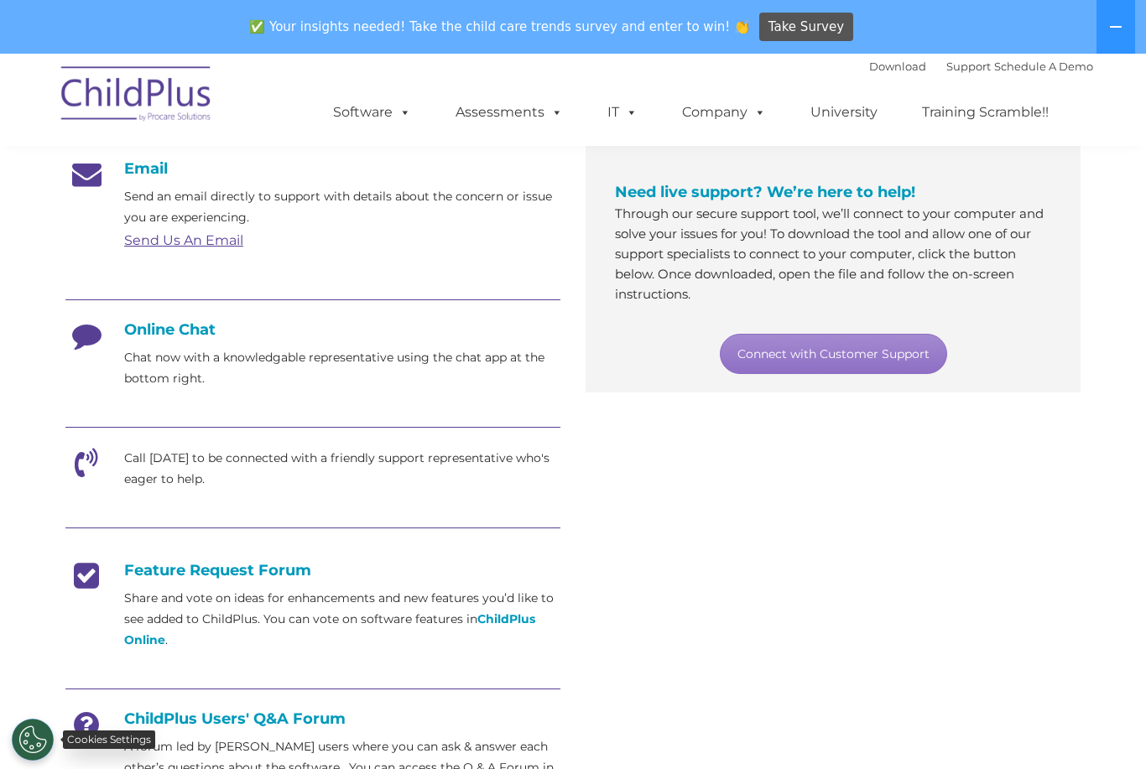
click at [18, 730] on button "Cookies Settings" at bounding box center [33, 740] width 42 height 42
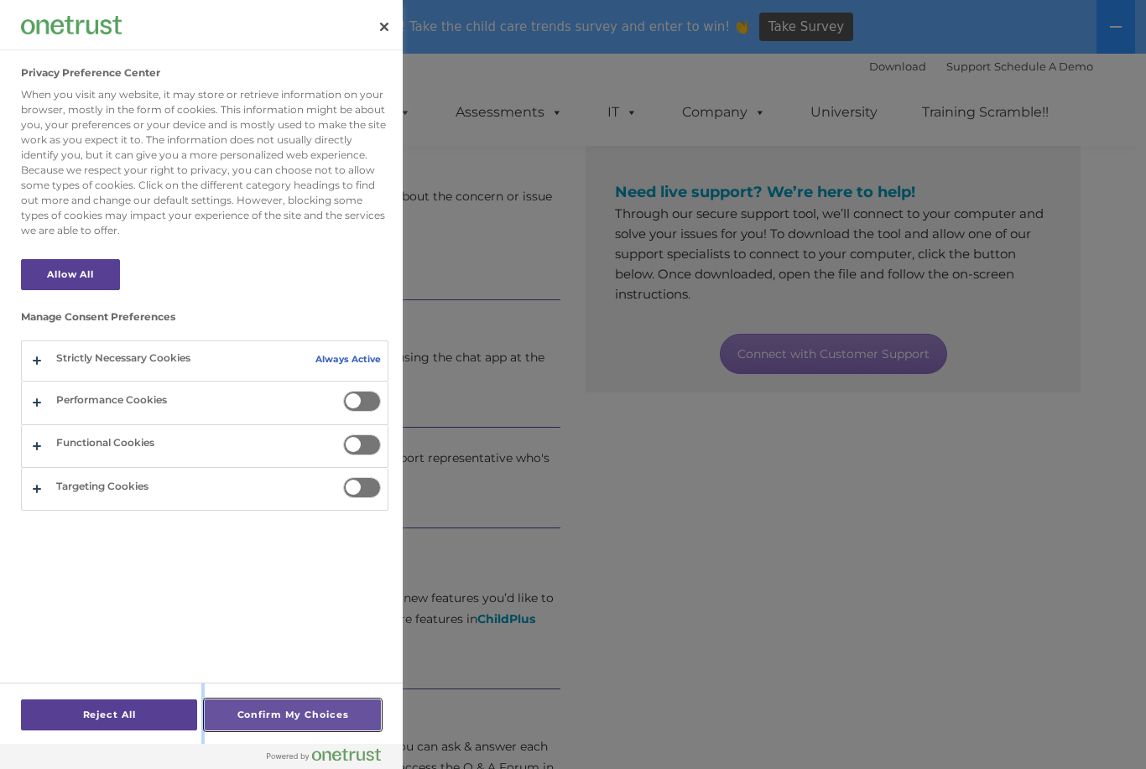
click at [262, 715] on button "Confirm My Choices" at bounding box center [293, 714] width 176 height 31
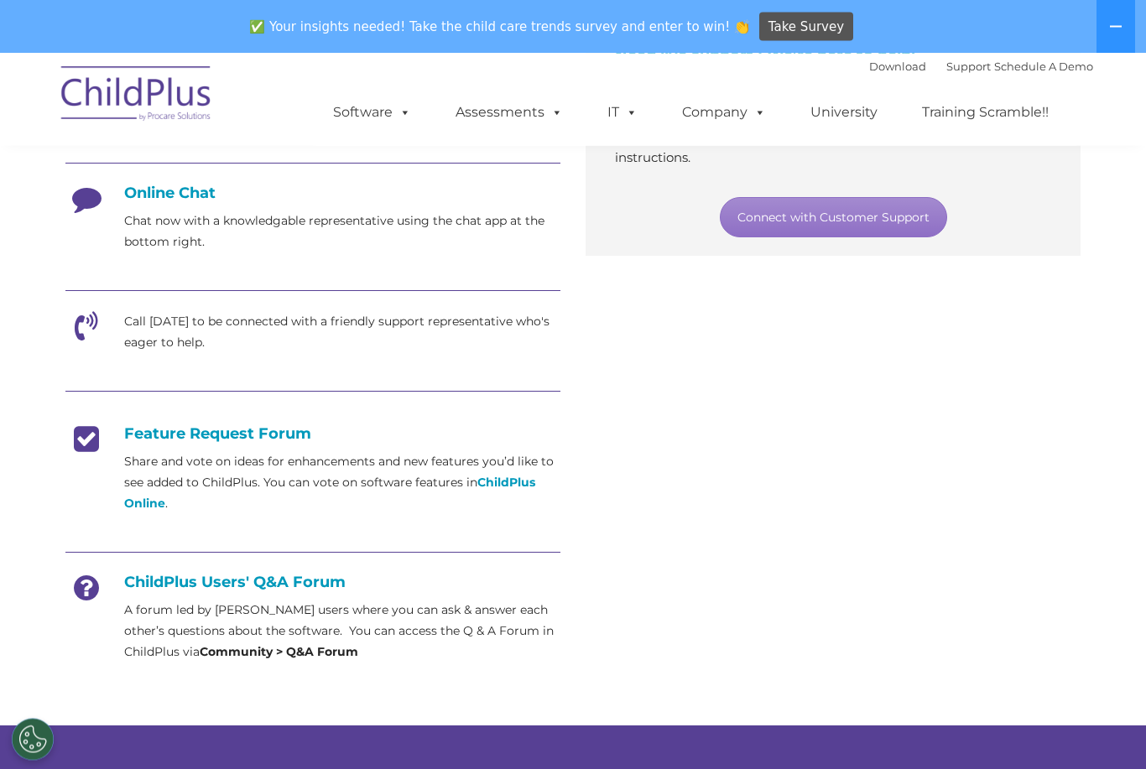
scroll to position [411, 0]
